Goal: Find specific page/section: Find specific page/section

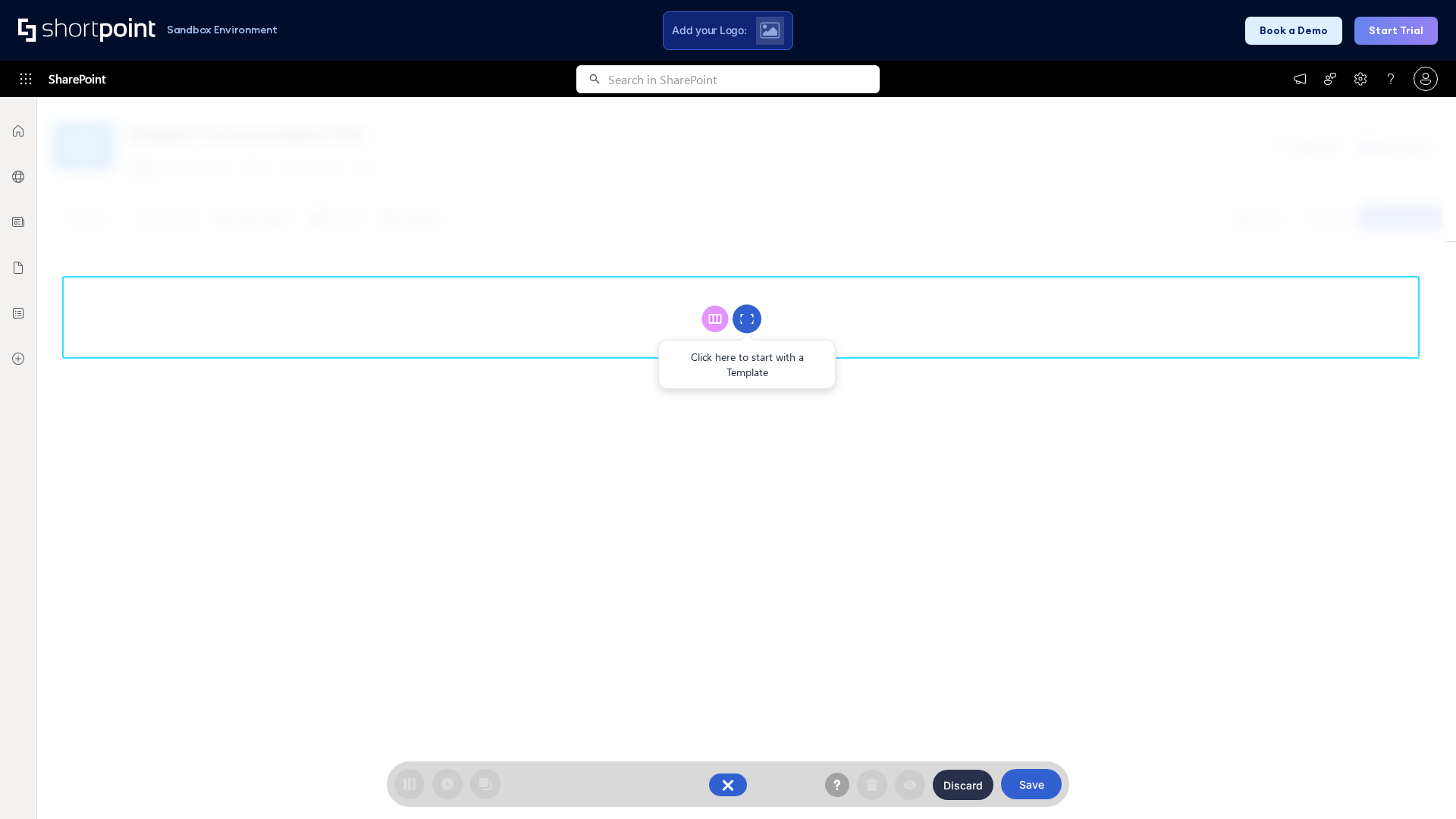
click at [747, 318] on circle at bounding box center [747, 319] width 29 height 29
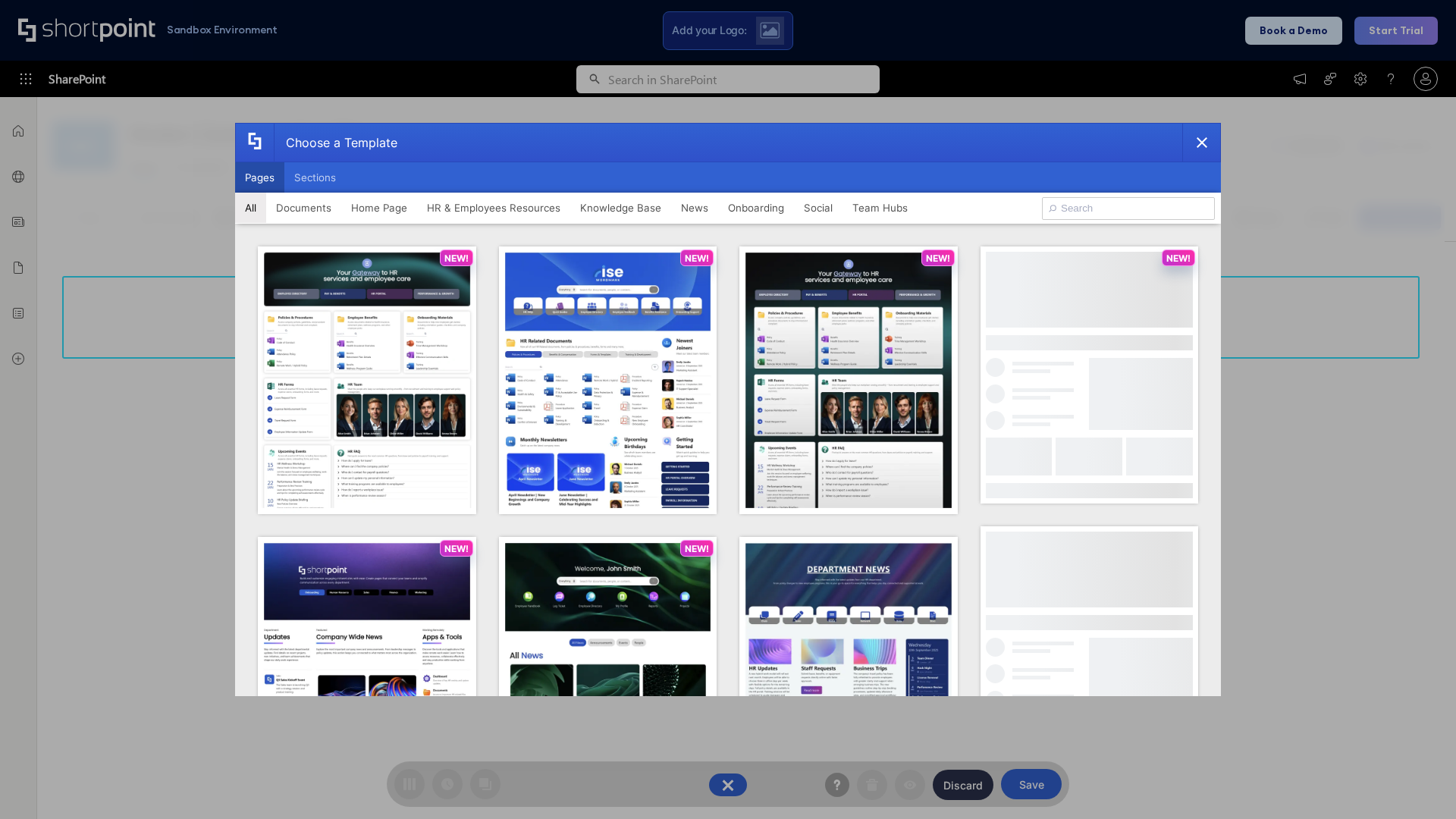
click at [260, 177] on button "Pages" at bounding box center [259, 177] width 49 height 31
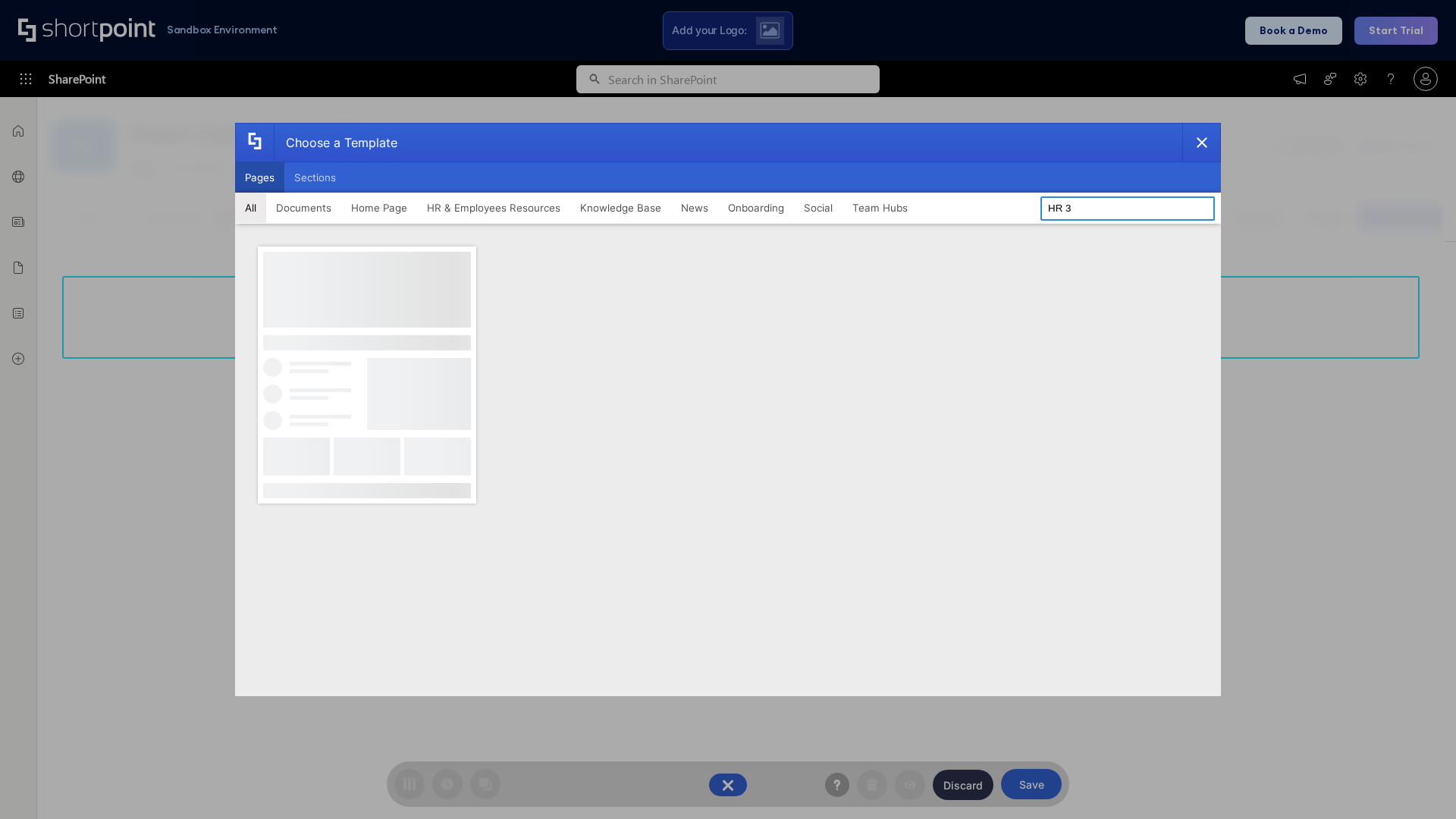
type input "HR 3"
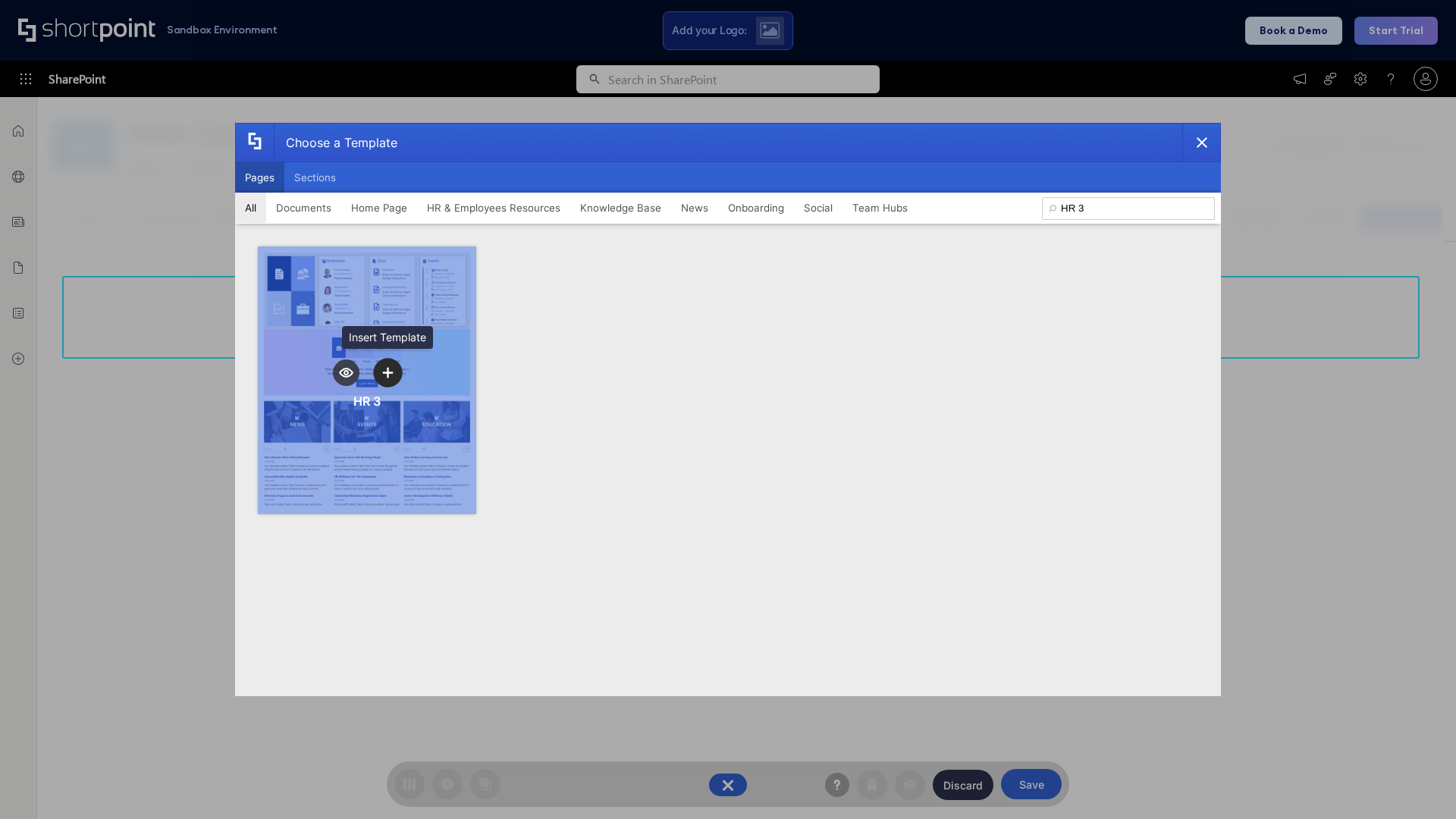
click at [387, 373] on icon "template selector" at bounding box center [387, 372] width 11 height 11
